Goal: Information Seeking & Learning: Find specific fact

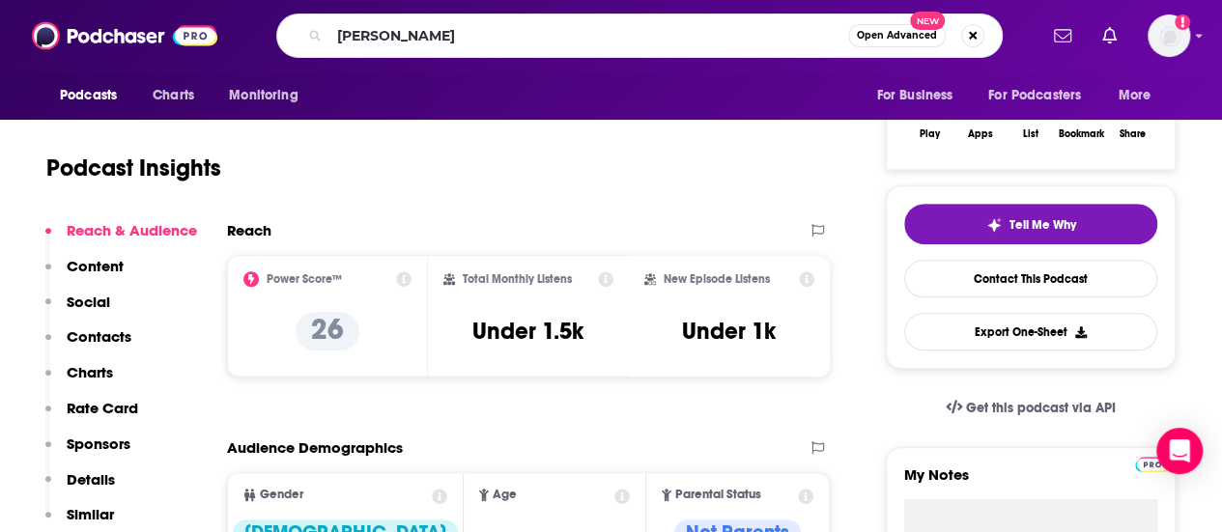
type input "[PERSON_NAME]"
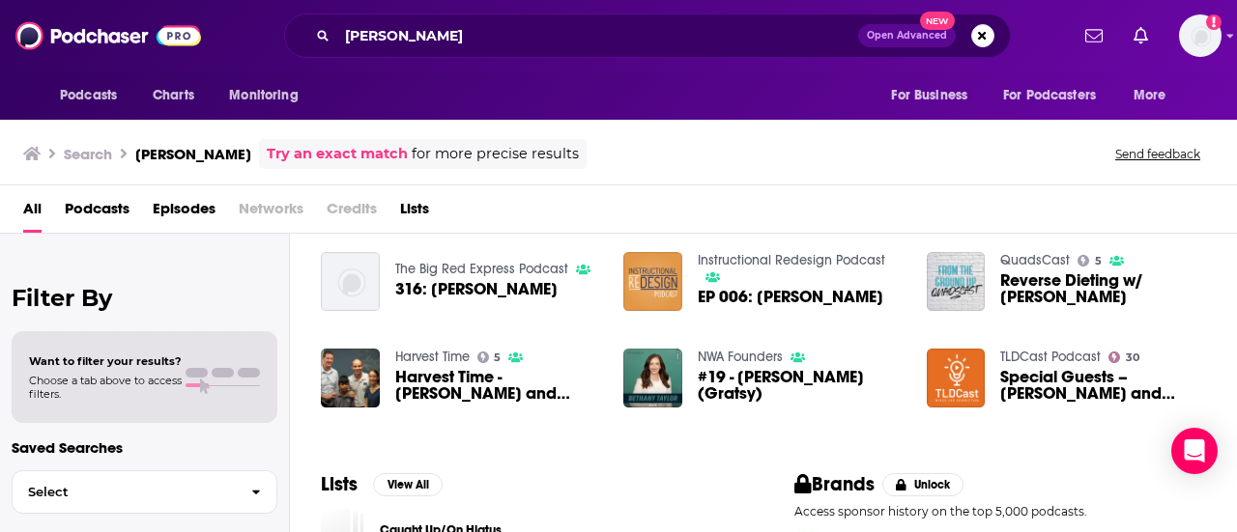
scroll to position [406, 0]
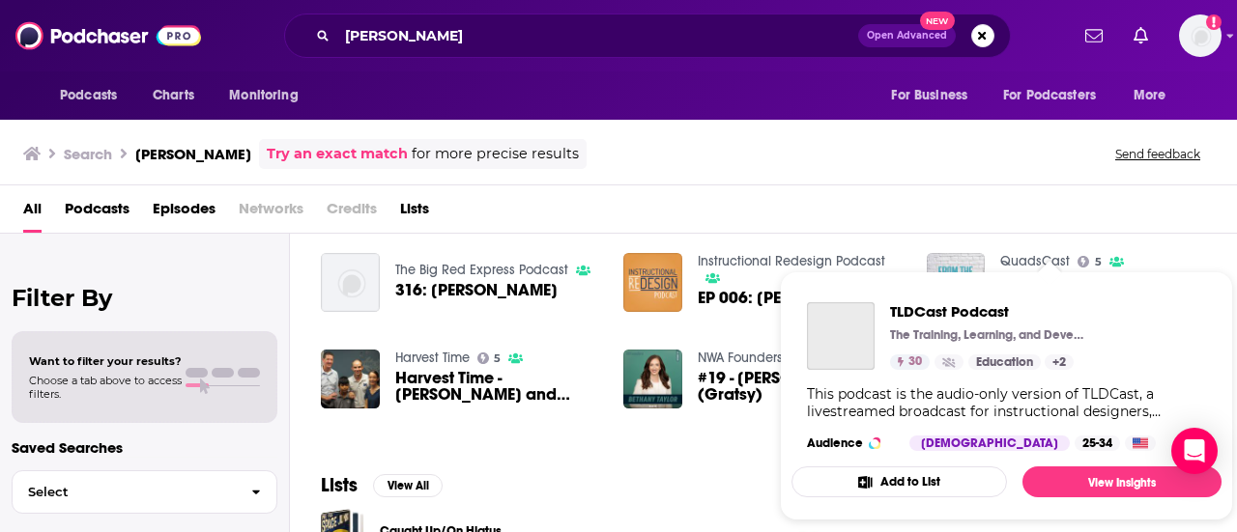
click at [1040, 355] on section "Education + 2" at bounding box center [1021, 362] width 106 height 15
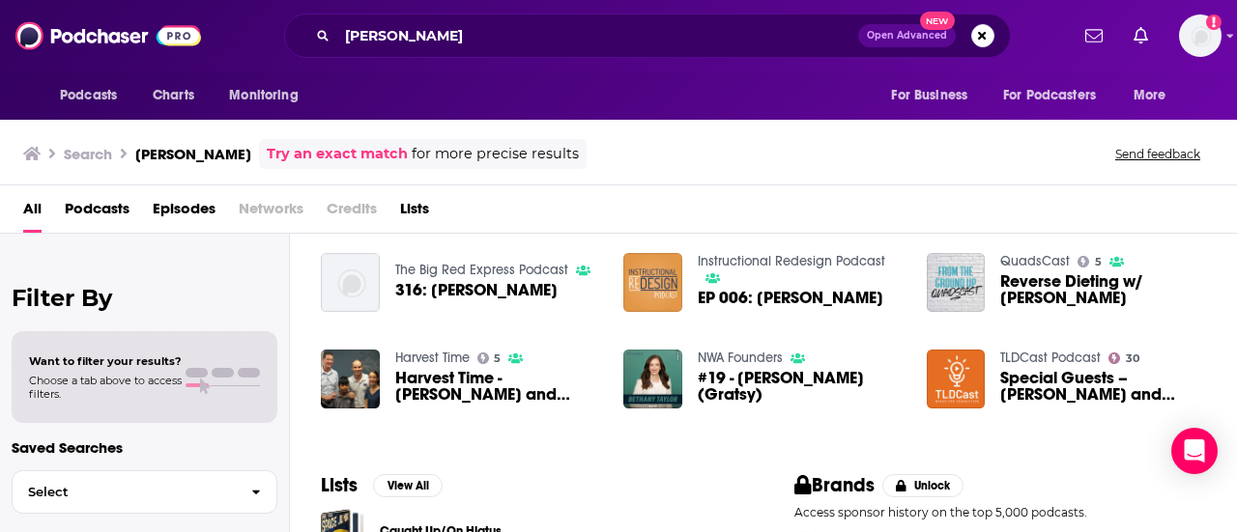
click at [504, 50] on div "[PERSON_NAME] Open Advanced New" at bounding box center [647, 36] width 727 height 44
click at [466, 26] on input "[PERSON_NAME]" at bounding box center [597, 35] width 521 height 31
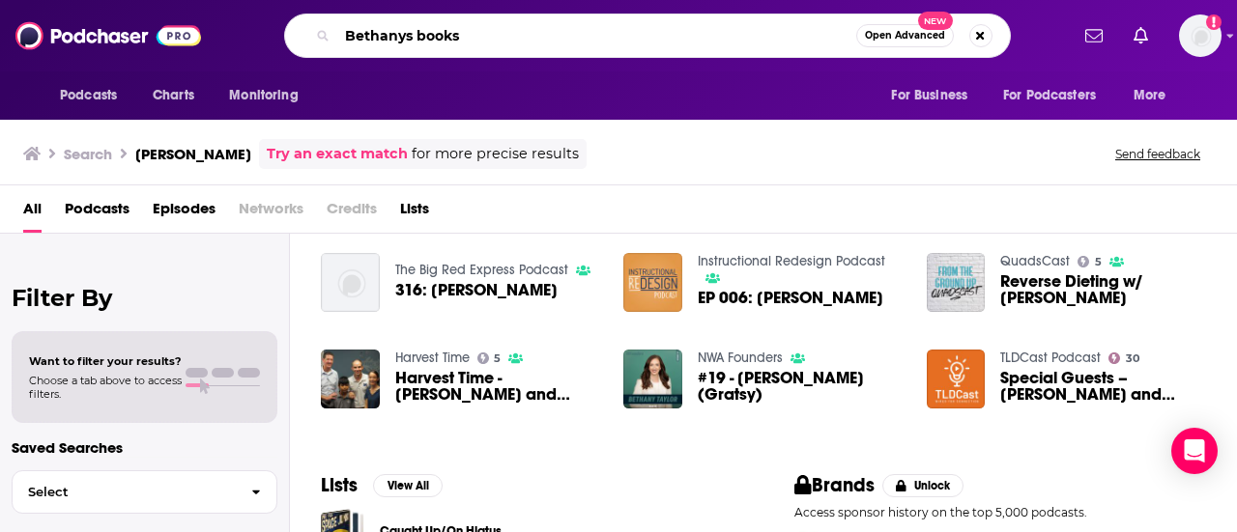
type input "Bethanys books"
